Goal: Find specific page/section: Find specific page/section

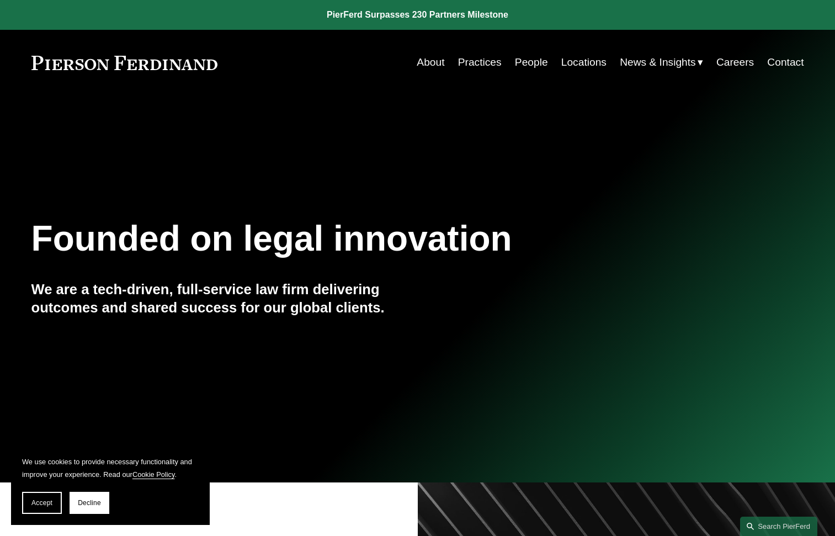
click at [588, 62] on link "Locations" at bounding box center [583, 62] width 45 height 21
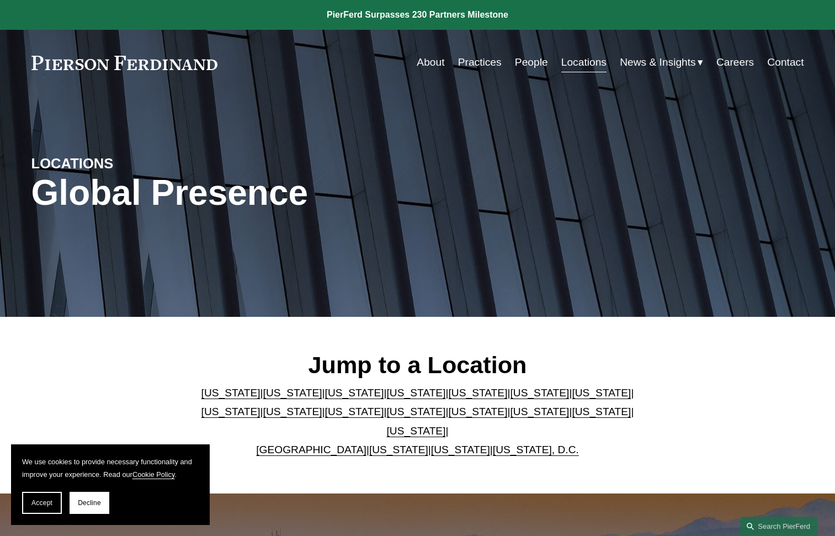
click at [448, 398] on link "[US_STATE]" at bounding box center [477, 393] width 59 height 12
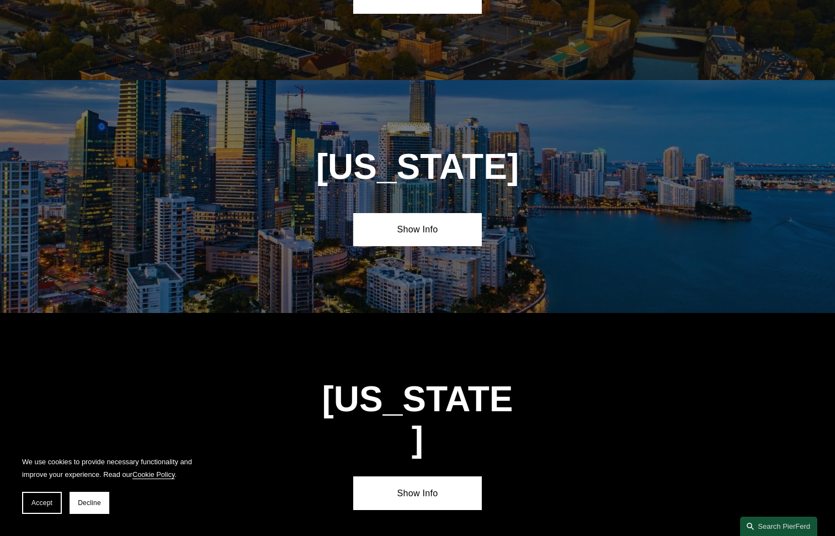
scroll to position [1423, 0]
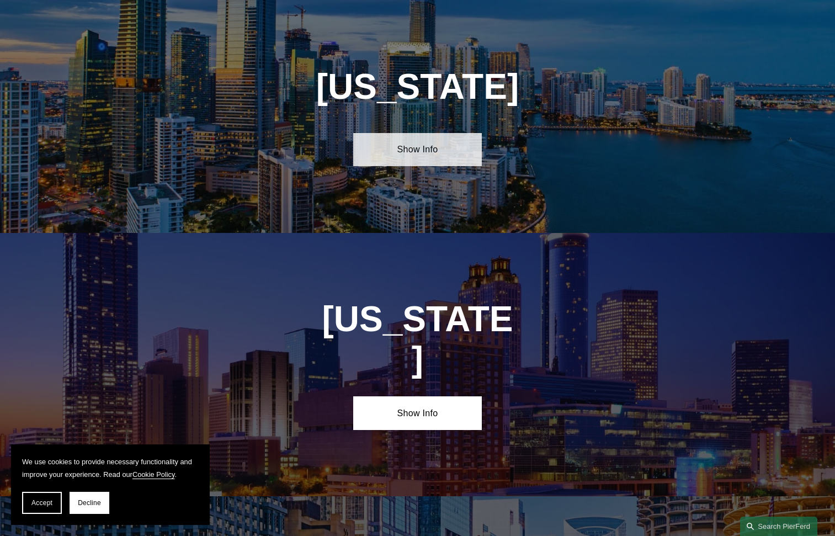
click at [471, 149] on link "Show Info" at bounding box center [417, 149] width 129 height 33
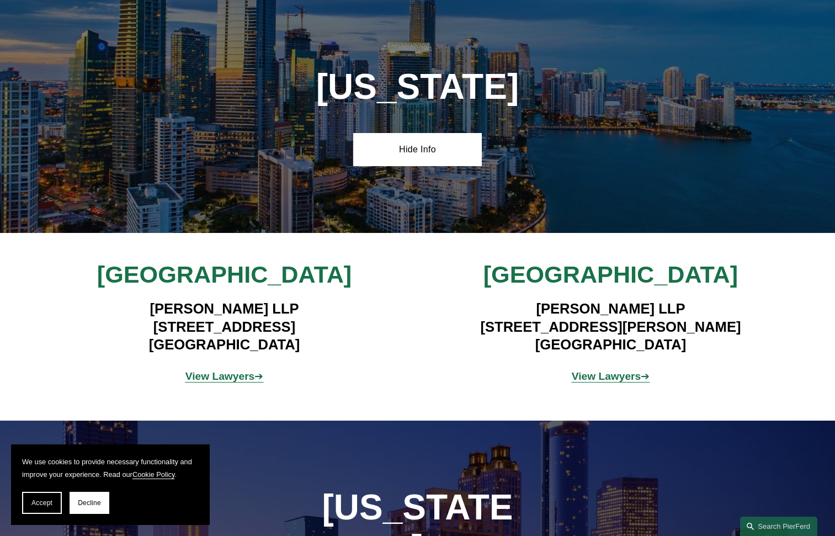
click at [227, 382] on strong "View Lawyers" at bounding box center [220, 376] width 70 height 12
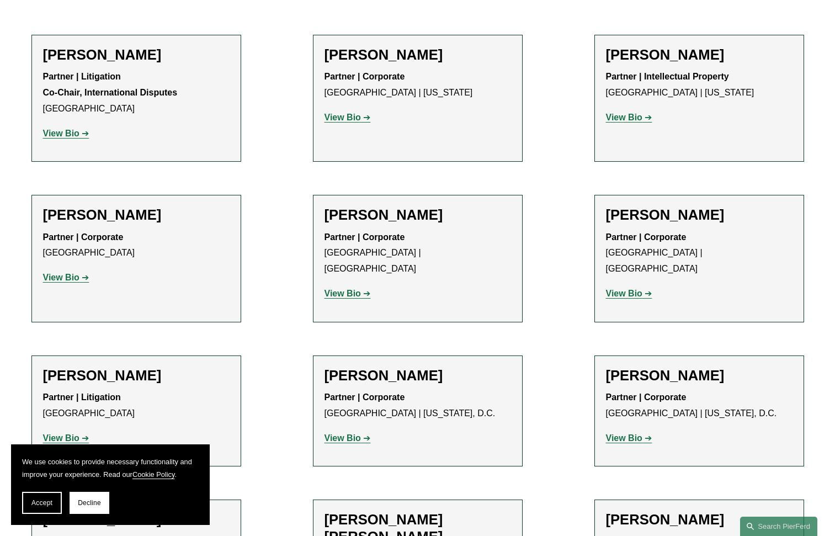
scroll to position [441, 0]
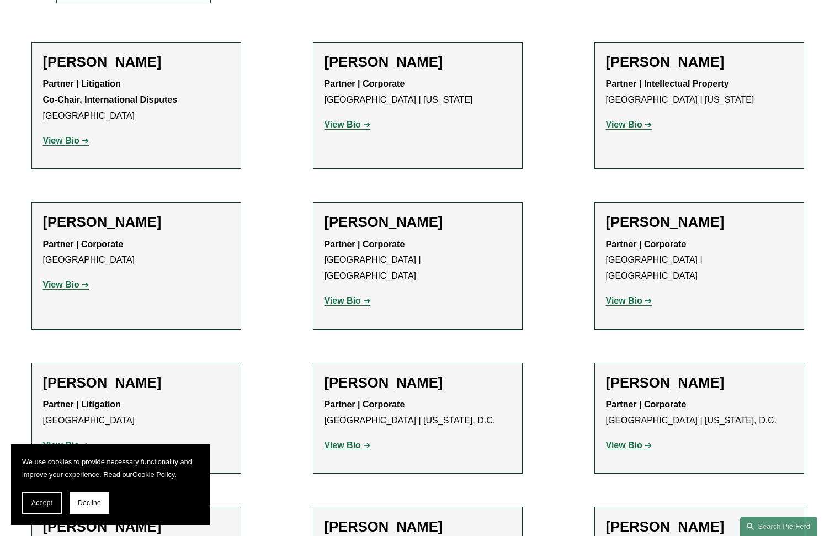
click at [347, 123] on strong "View Bio" at bounding box center [342, 124] width 36 height 9
